Goal: Transaction & Acquisition: Purchase product/service

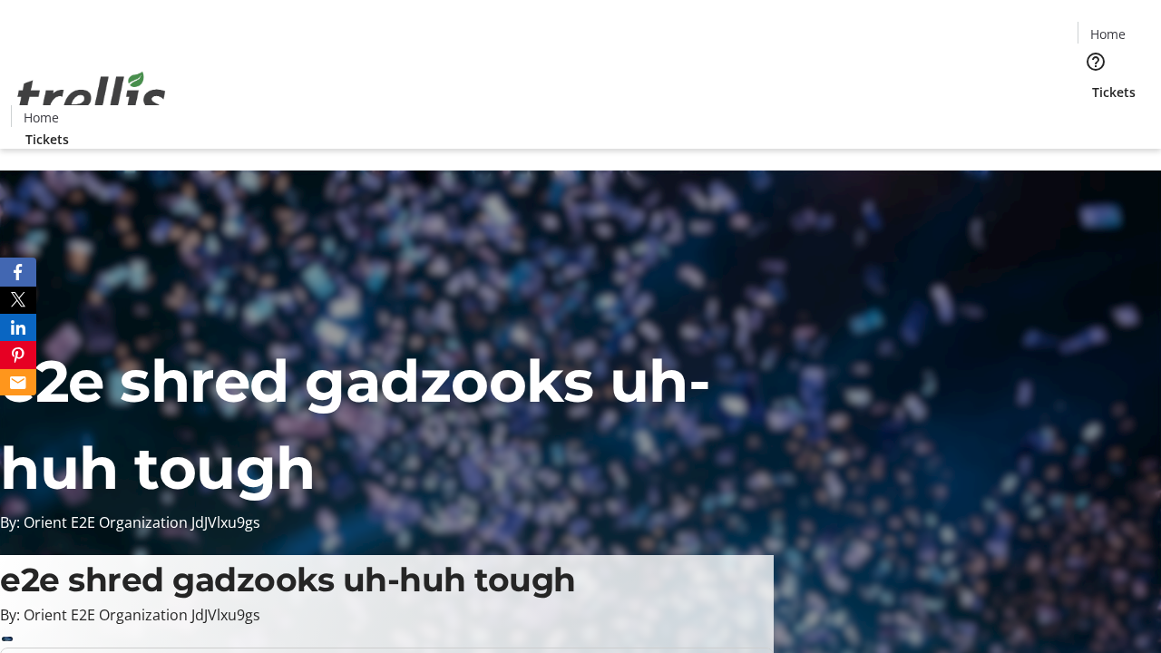
click at [1092, 83] on span "Tickets" at bounding box center [1114, 92] width 44 height 19
